Goal: Use online tool/utility: Utilize a website feature to perform a specific function

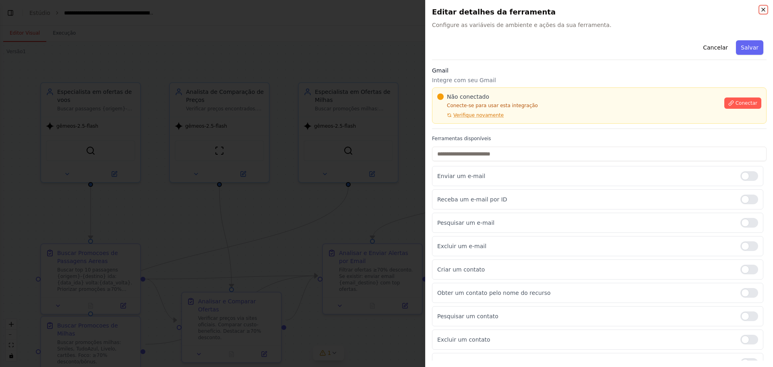
click at [764, 10] on icon "button" at bounding box center [764, 9] width 6 height 6
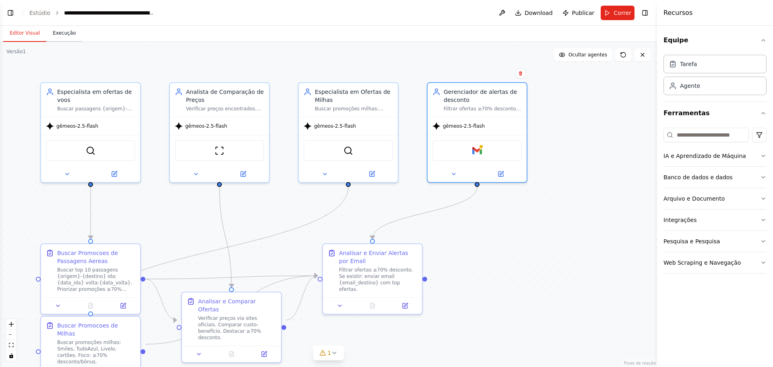
click at [50, 33] on button "Execução" at bounding box center [64, 33] width 36 height 17
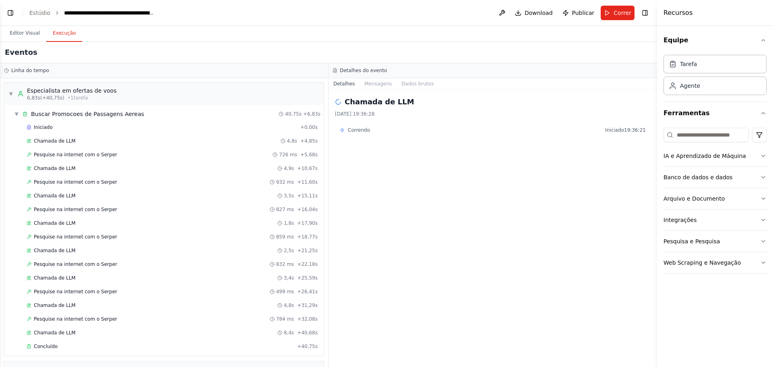
click at [359, 129] on font "Correndo" at bounding box center [359, 130] width 22 height 6
click at [377, 81] on font "Mensagens" at bounding box center [378, 84] width 27 height 6
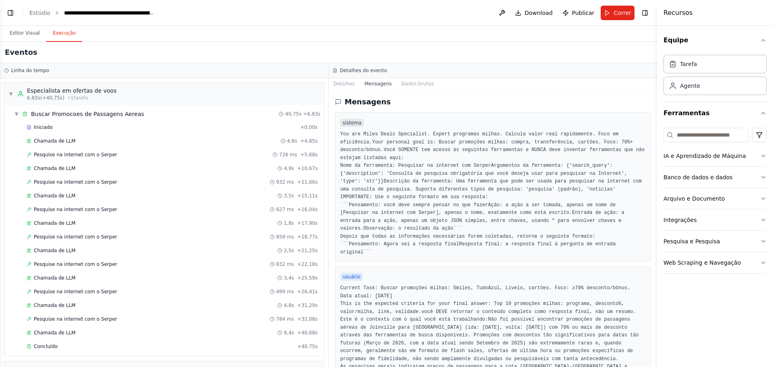
drag, startPoint x: 400, startPoint y: 174, endPoint x: 483, endPoint y: 175, distance: 83.8
click at [483, 175] on pre "You are Miles Deals Specialist. Expert programas milhas. Calcula valor real rap…" at bounding box center [492, 194] width 305 height 126
click at [441, 168] on font "Nome da ferramenta: Pesquisar na internet com Serper" at bounding box center [415, 166] width 151 height 6
drag, startPoint x: 394, startPoint y: 172, endPoint x: 473, endPoint y: 173, distance: 79.0
click at [473, 168] on font "Nome da ferramenta: Pesquisar na internet com Serper" at bounding box center [415, 166] width 151 height 6
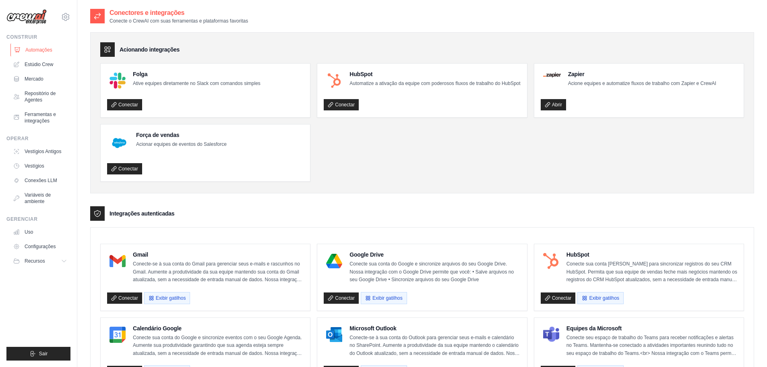
click at [45, 51] on font "Automações" at bounding box center [38, 50] width 27 height 6
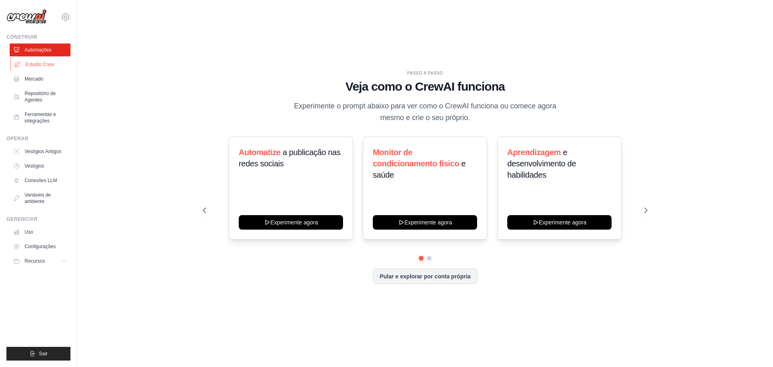
click at [43, 65] on font "Estúdio Crew" at bounding box center [39, 65] width 29 height 6
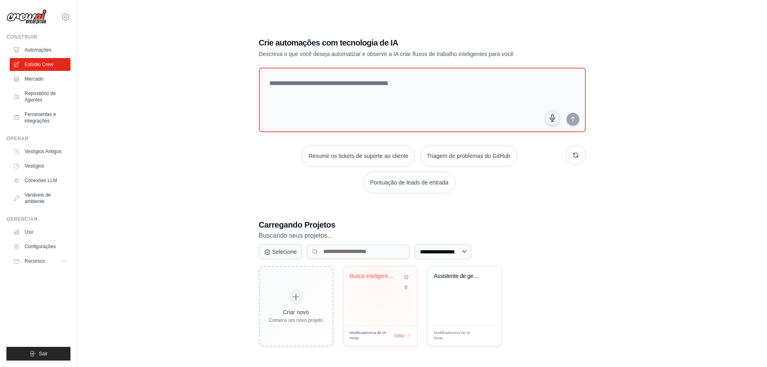
click at [378, 288] on div "Busca Inteligente de Passagens Aéreas..." at bounding box center [380, 282] width 61 height 19
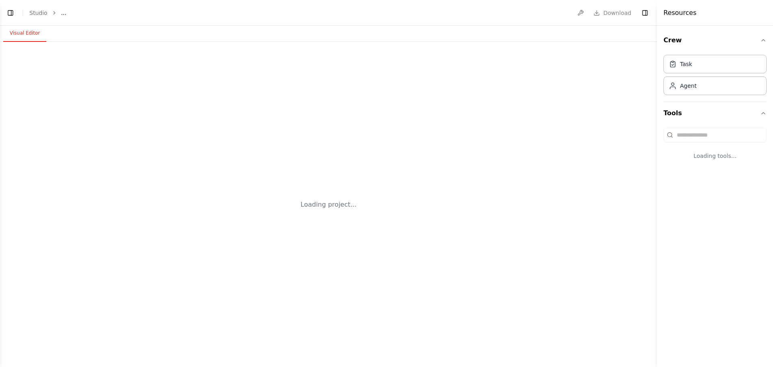
select select "****"
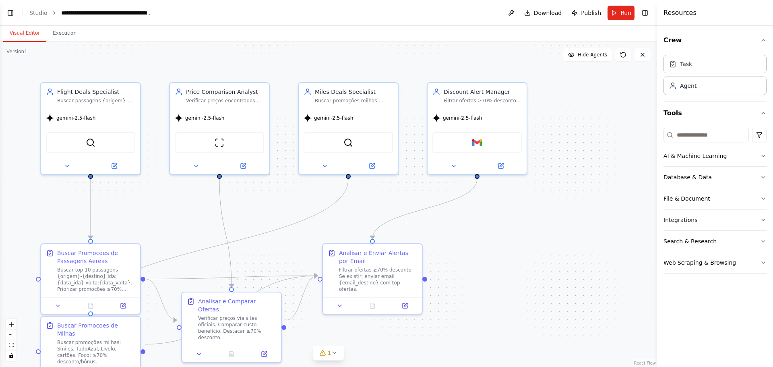
scroll to position [2302, 0]
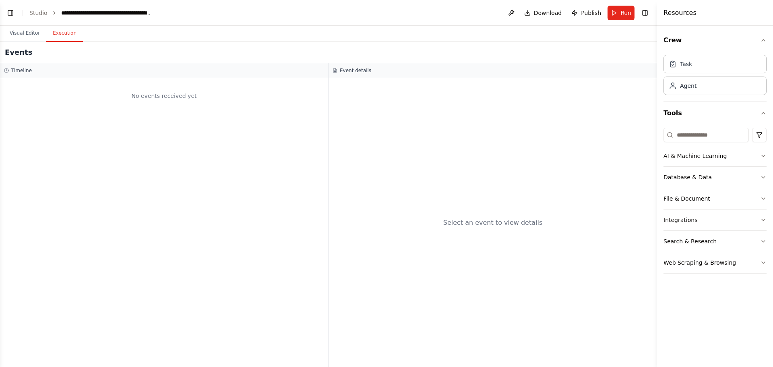
click at [59, 32] on button "Execution" at bounding box center [64, 33] width 37 height 17
